Goal: Find specific page/section: Find specific page/section

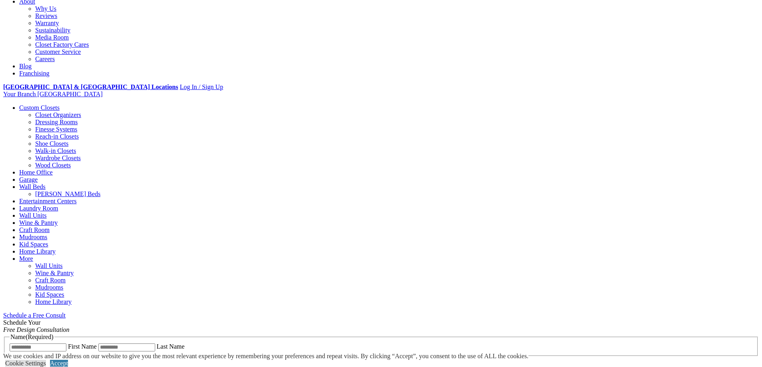
scroll to position [270, 0]
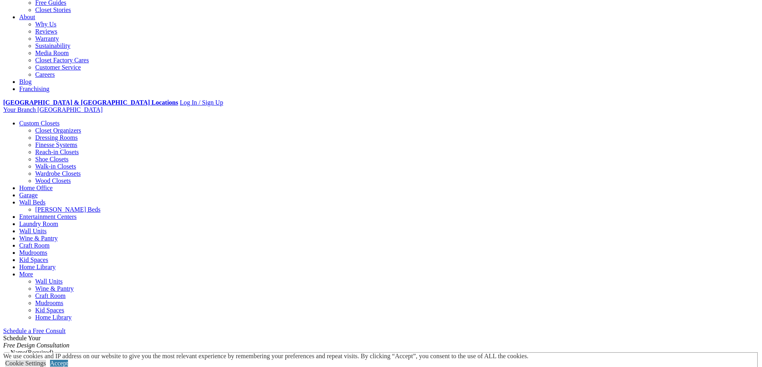
scroll to position [210, 0]
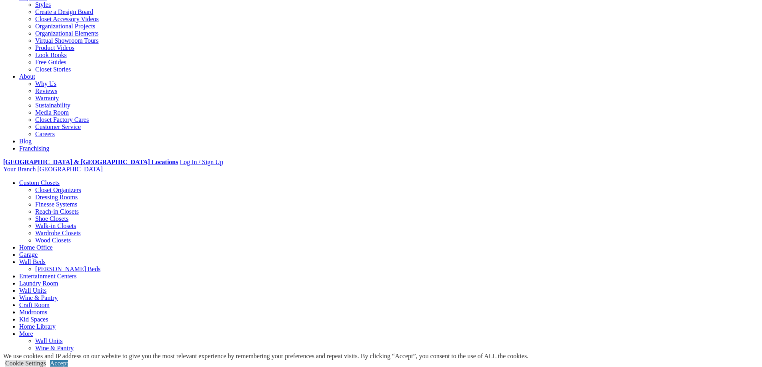
scroll to position [0, 0]
